Goal: Task Accomplishment & Management: Use online tool/utility

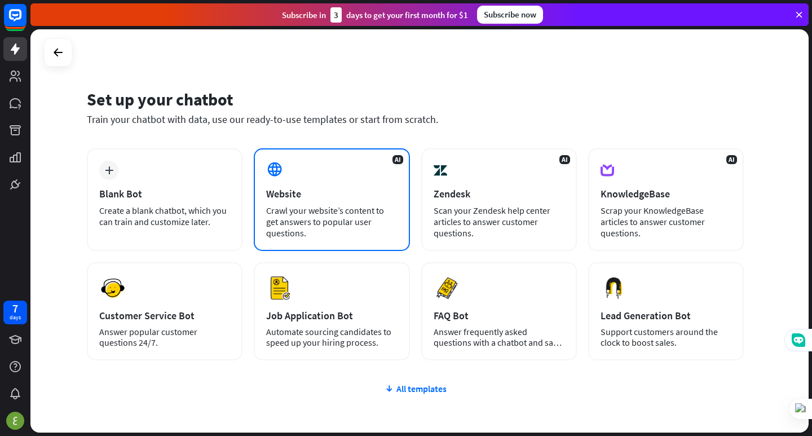
click at [388, 210] on div "Crawl your website’s content to get answers to popular user questions." at bounding box center [331, 222] width 131 height 34
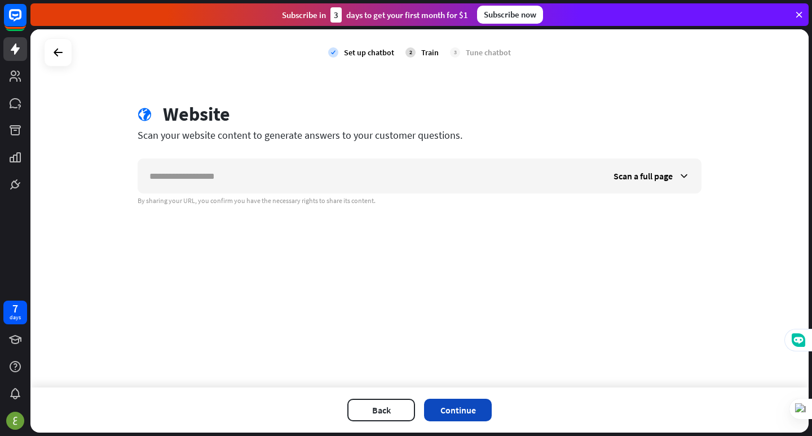
click at [428, 413] on button "Continue" at bounding box center [458, 409] width 68 height 23
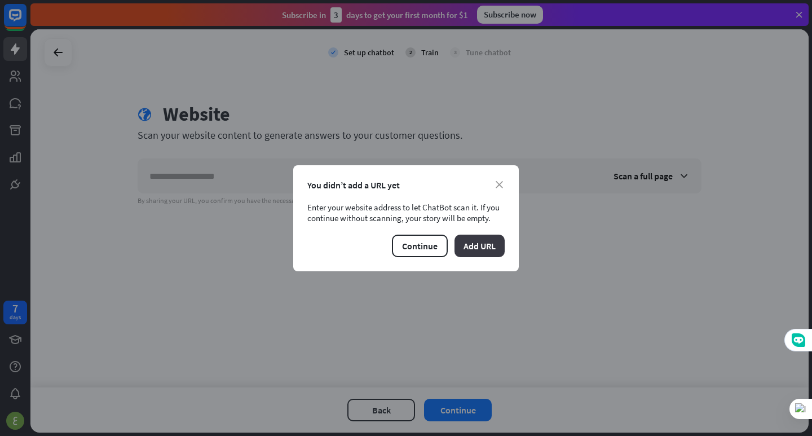
click at [500, 251] on button "Add URL" at bounding box center [479, 245] width 50 height 23
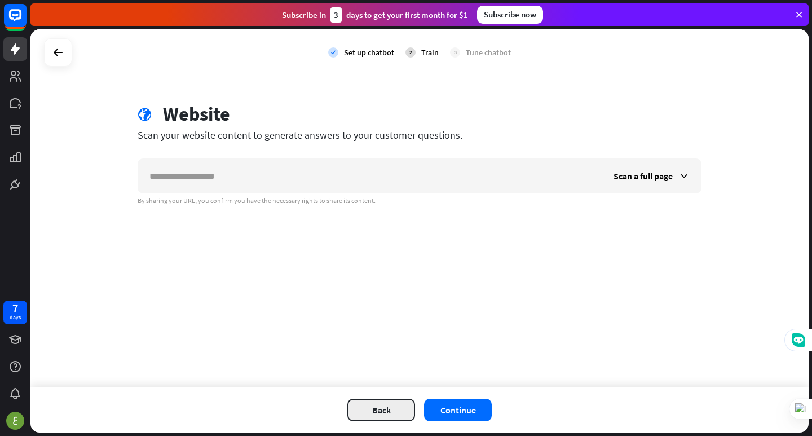
click at [388, 406] on button "Back" at bounding box center [381, 409] width 68 height 23
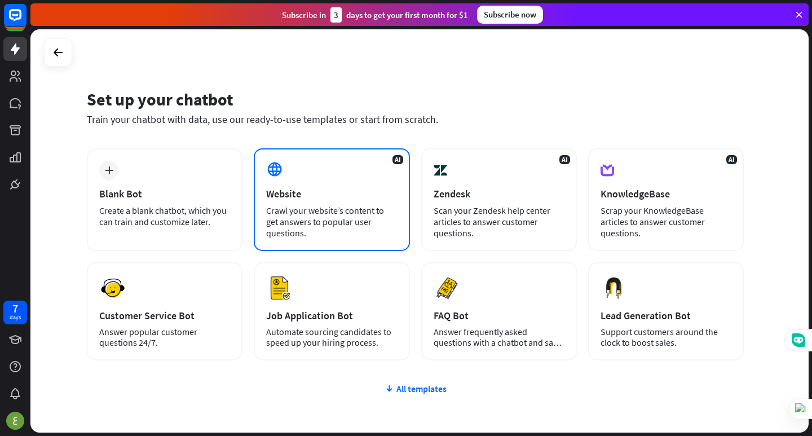
click at [326, 213] on div "Crawl your website’s content to get answers to popular user questions." at bounding box center [331, 222] width 131 height 34
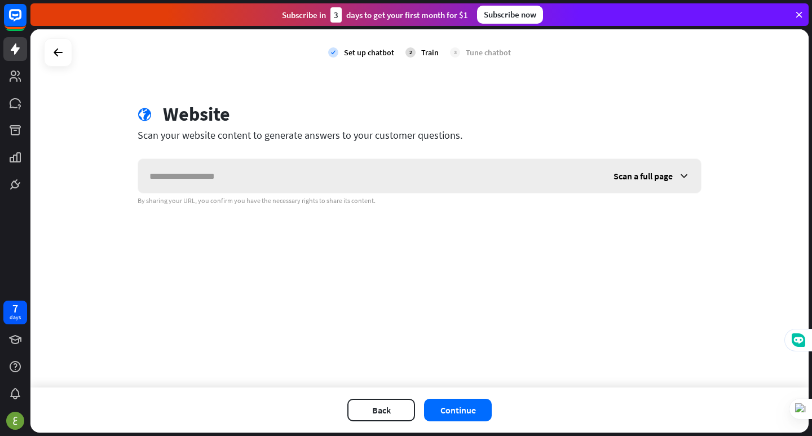
click at [656, 175] on span "Scan a full page" at bounding box center [642, 175] width 59 height 11
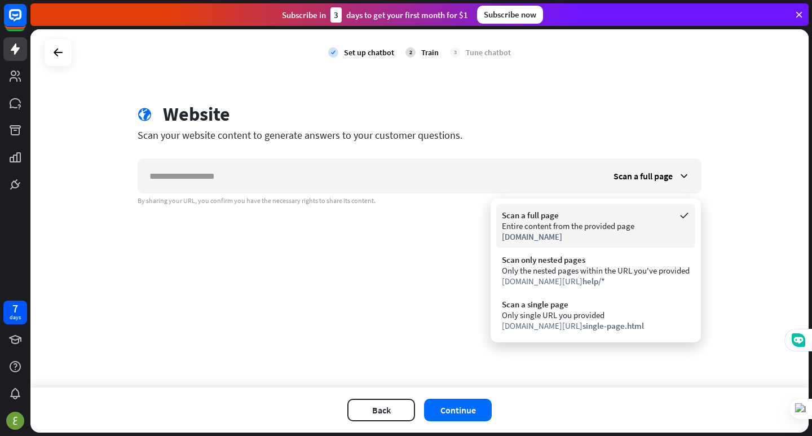
click at [562, 224] on div "Entire content from the provided page" at bounding box center [596, 225] width 188 height 11
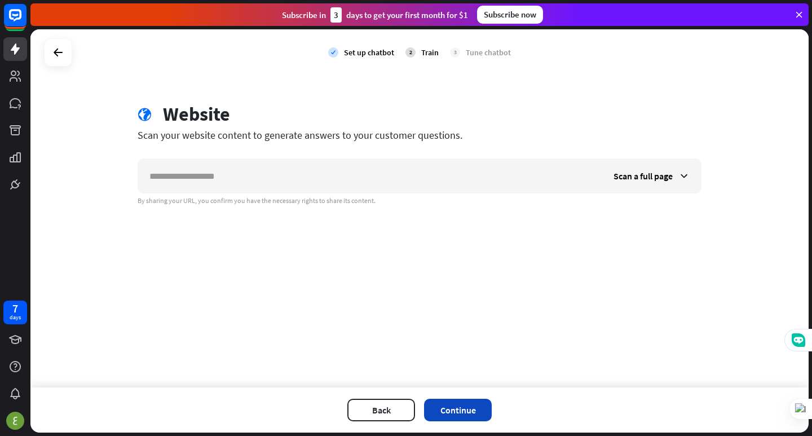
click at [469, 406] on button "Continue" at bounding box center [458, 409] width 68 height 23
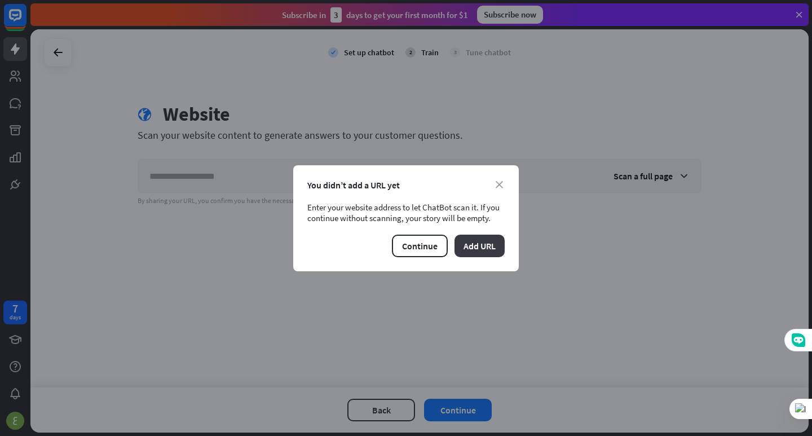
click at [476, 241] on button "Add URL" at bounding box center [479, 245] width 50 height 23
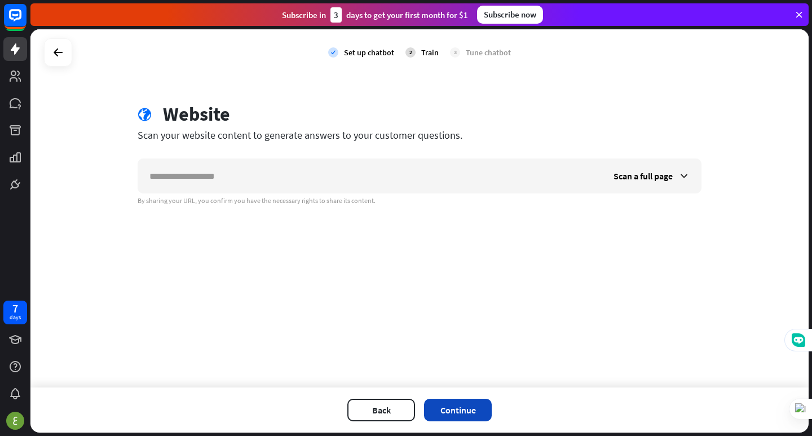
click at [449, 410] on button "Continue" at bounding box center [458, 409] width 68 height 23
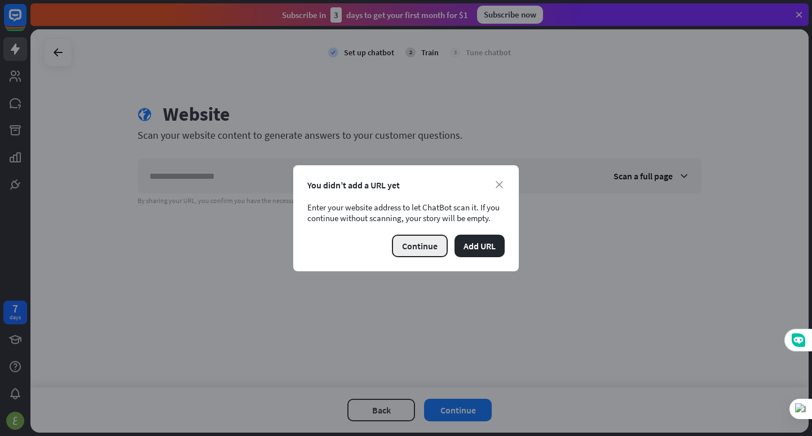
click at [395, 247] on button "Continue" at bounding box center [420, 245] width 56 height 23
